Goal: Task Accomplishment & Management: Manage account settings

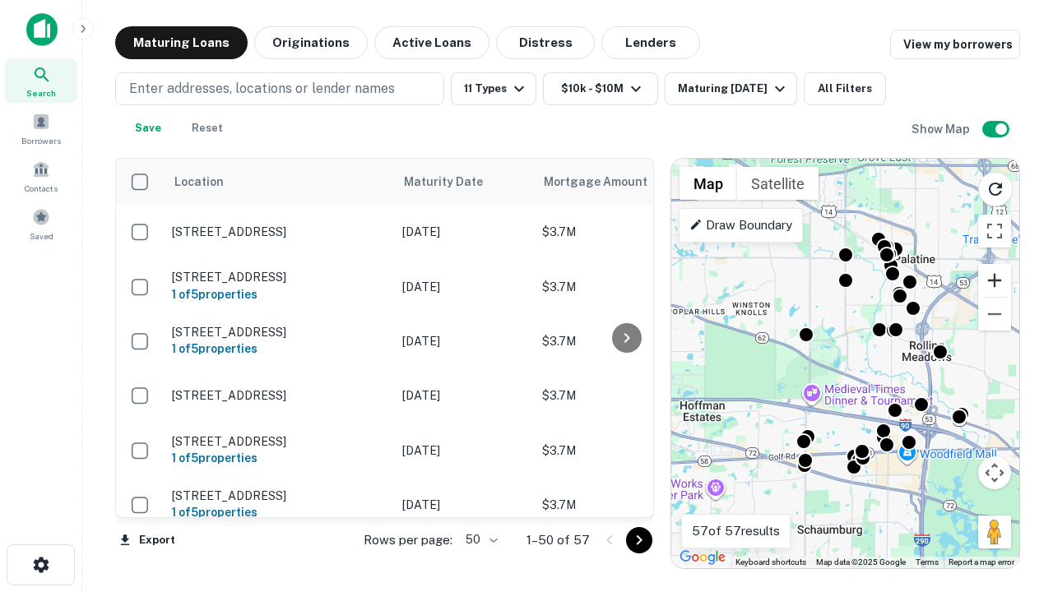
click at [994, 280] on button "Zoom in" at bounding box center [994, 280] width 33 height 33
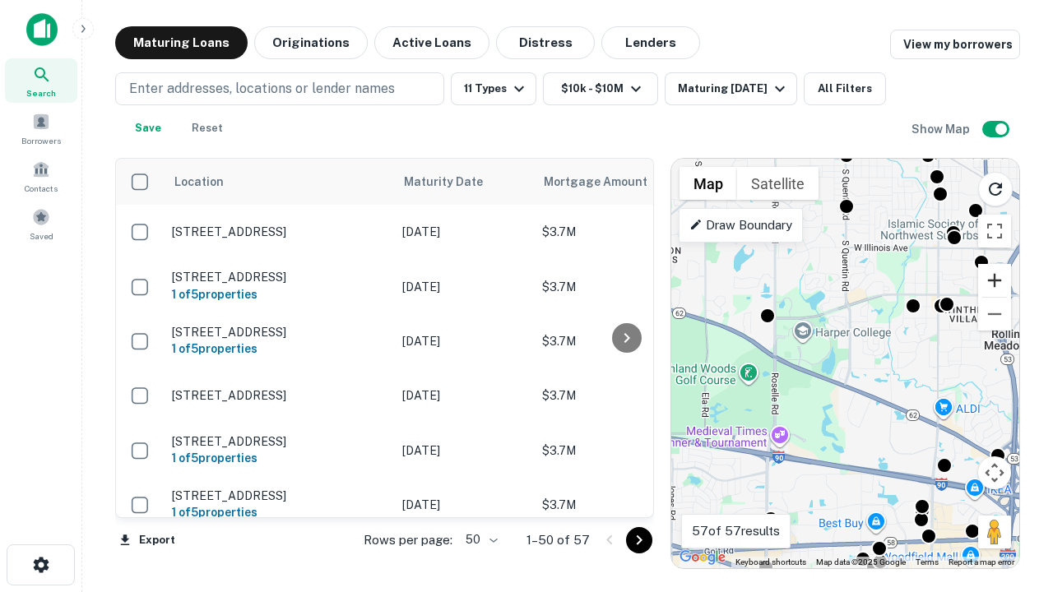
click at [994, 280] on button "Zoom in" at bounding box center [994, 280] width 33 height 33
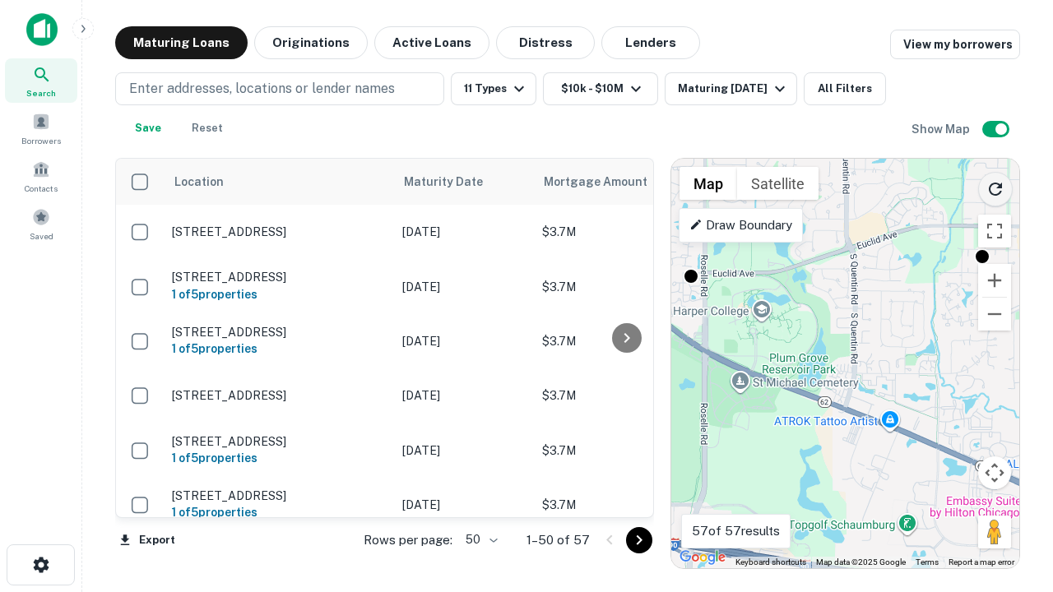
click at [995, 186] on icon "Reload search area" at bounding box center [995, 189] width 20 height 20
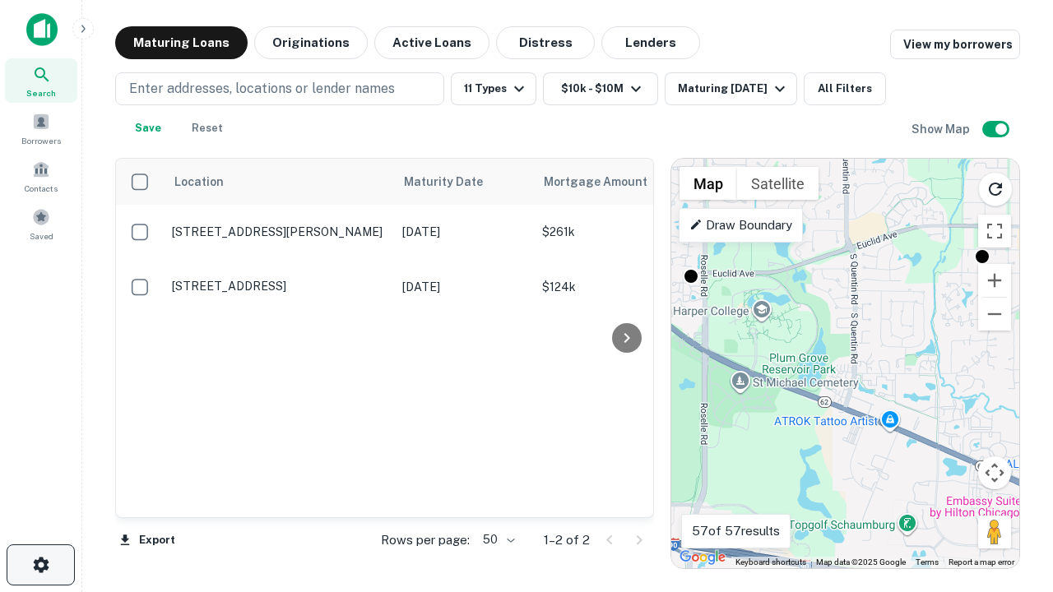
click at [40, 565] on icon "button" at bounding box center [41, 565] width 20 height 20
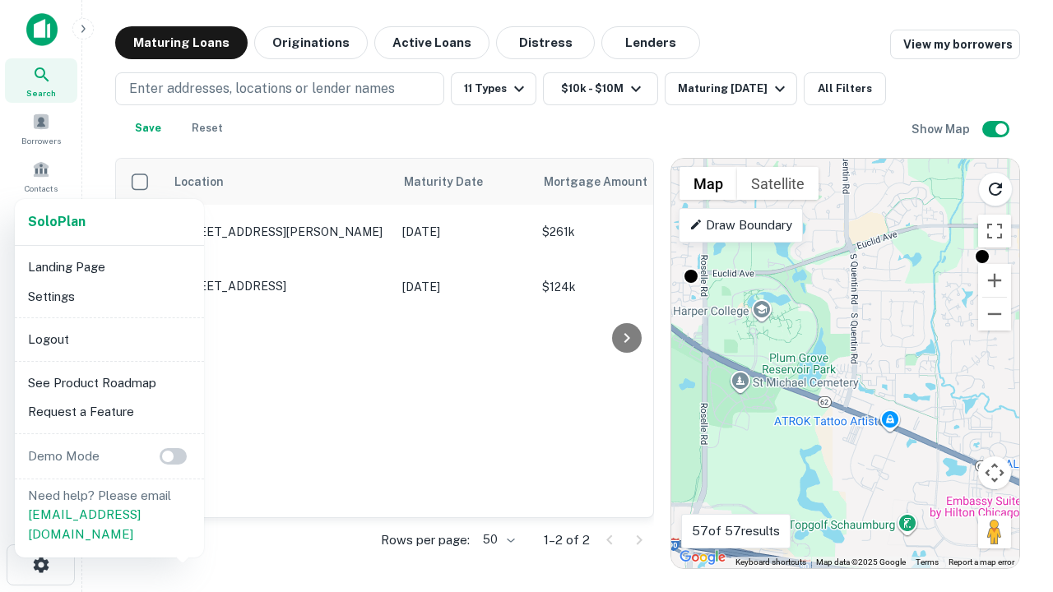
click at [109, 339] on li "Logout" at bounding box center [109, 340] width 176 height 30
